Goal: Task Accomplishment & Management: Use online tool/utility

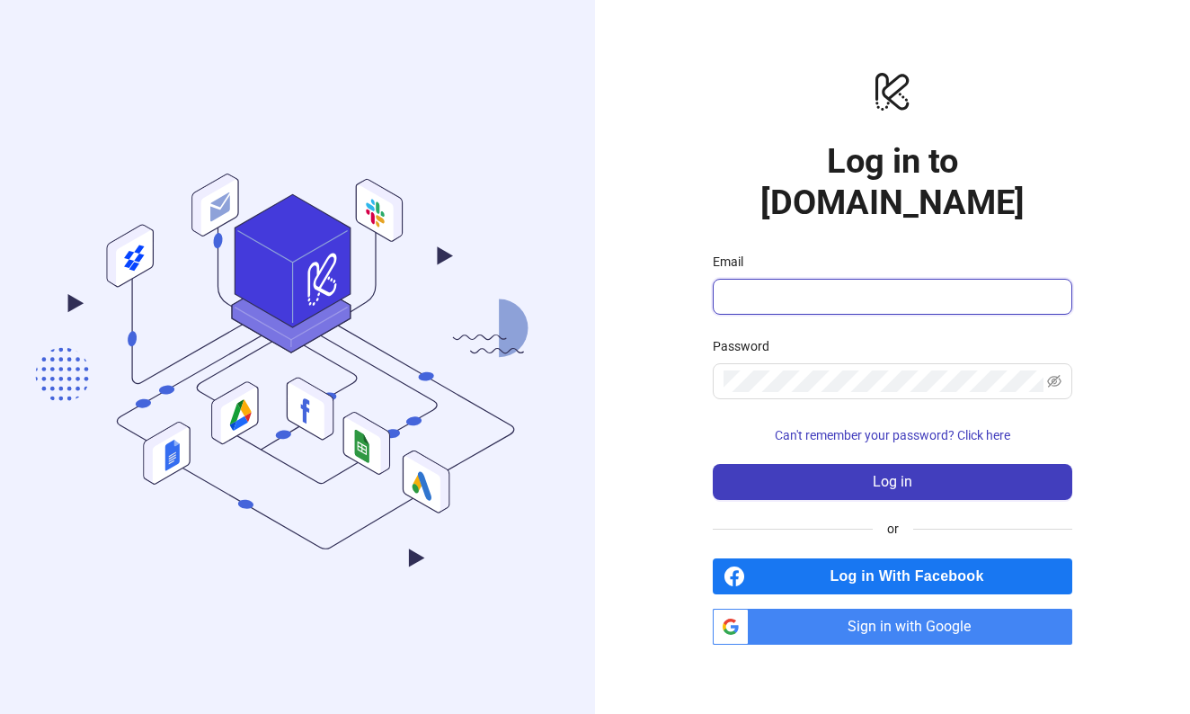
type input "**********"
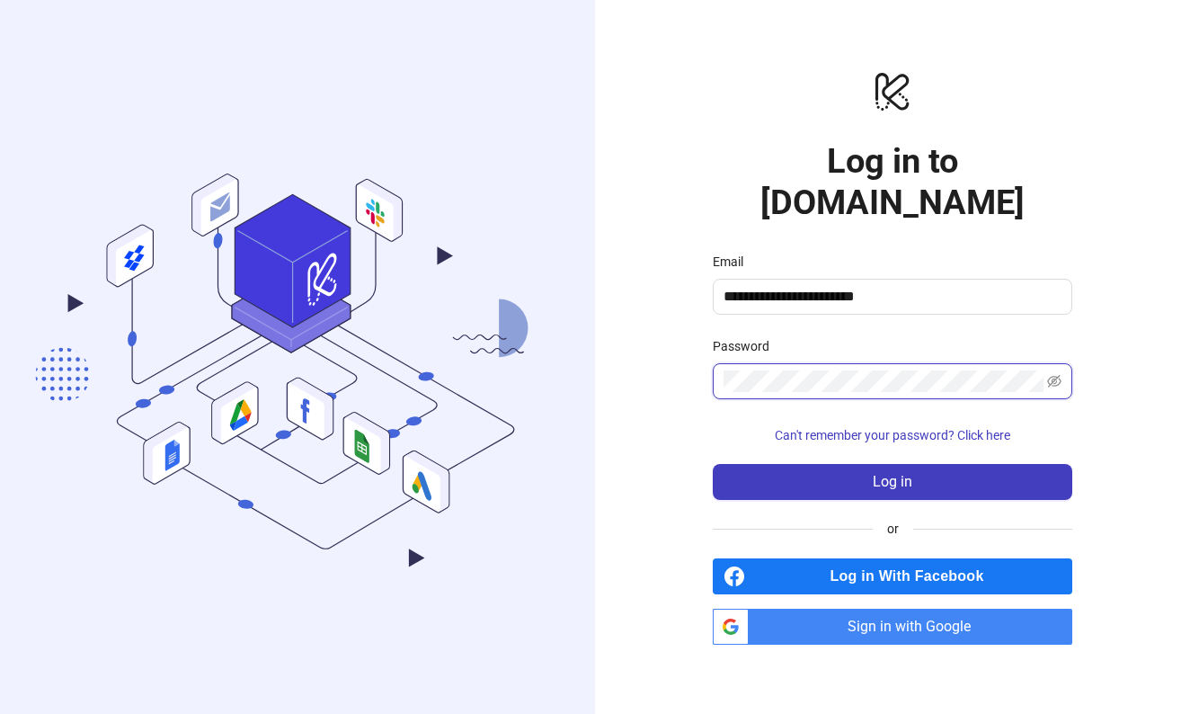
click at [893, 464] on button "Log in" at bounding box center [893, 482] width 360 height 36
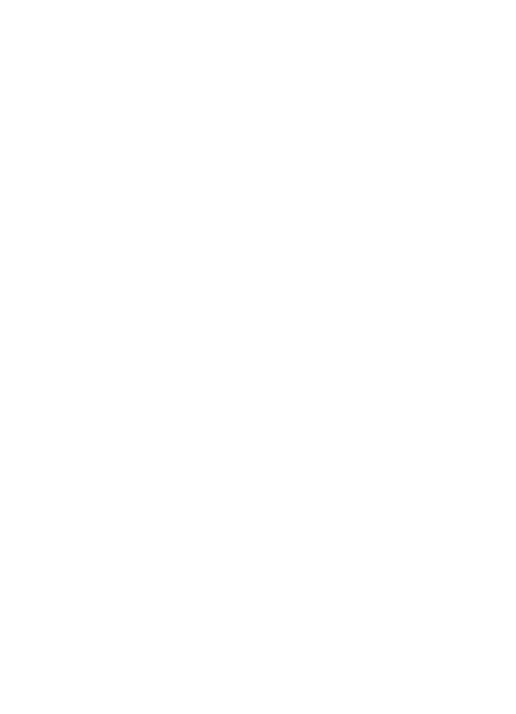
scroll to position [0, 3]
